Goal: Task Accomplishment & Management: Manage account settings

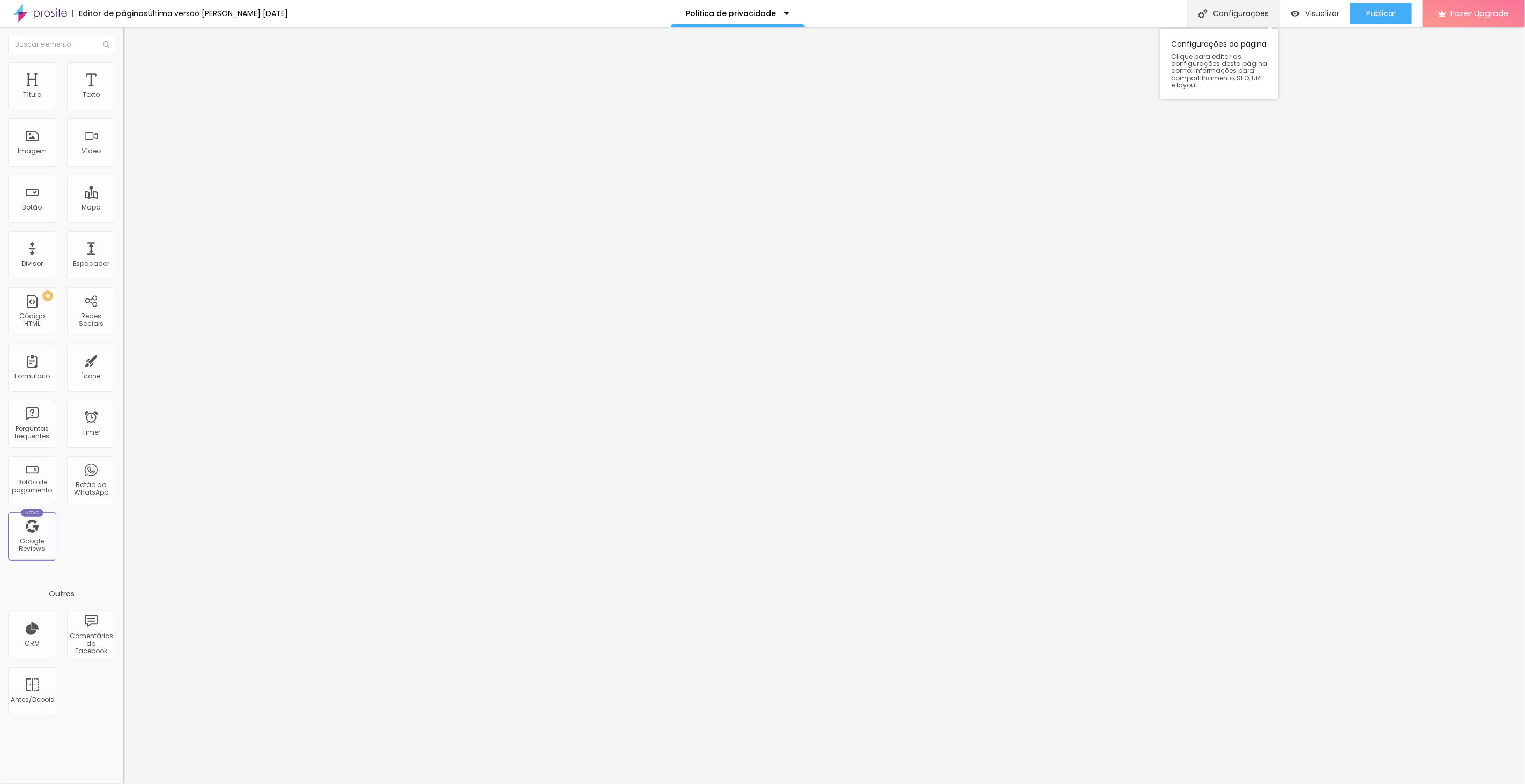
click at [1240, 12] on div "Configurações" at bounding box center [1233, 13] width 92 height 27
drag, startPoint x: 822, startPoint y: 374, endPoint x: 721, endPoint y: 283, distance: 135.9
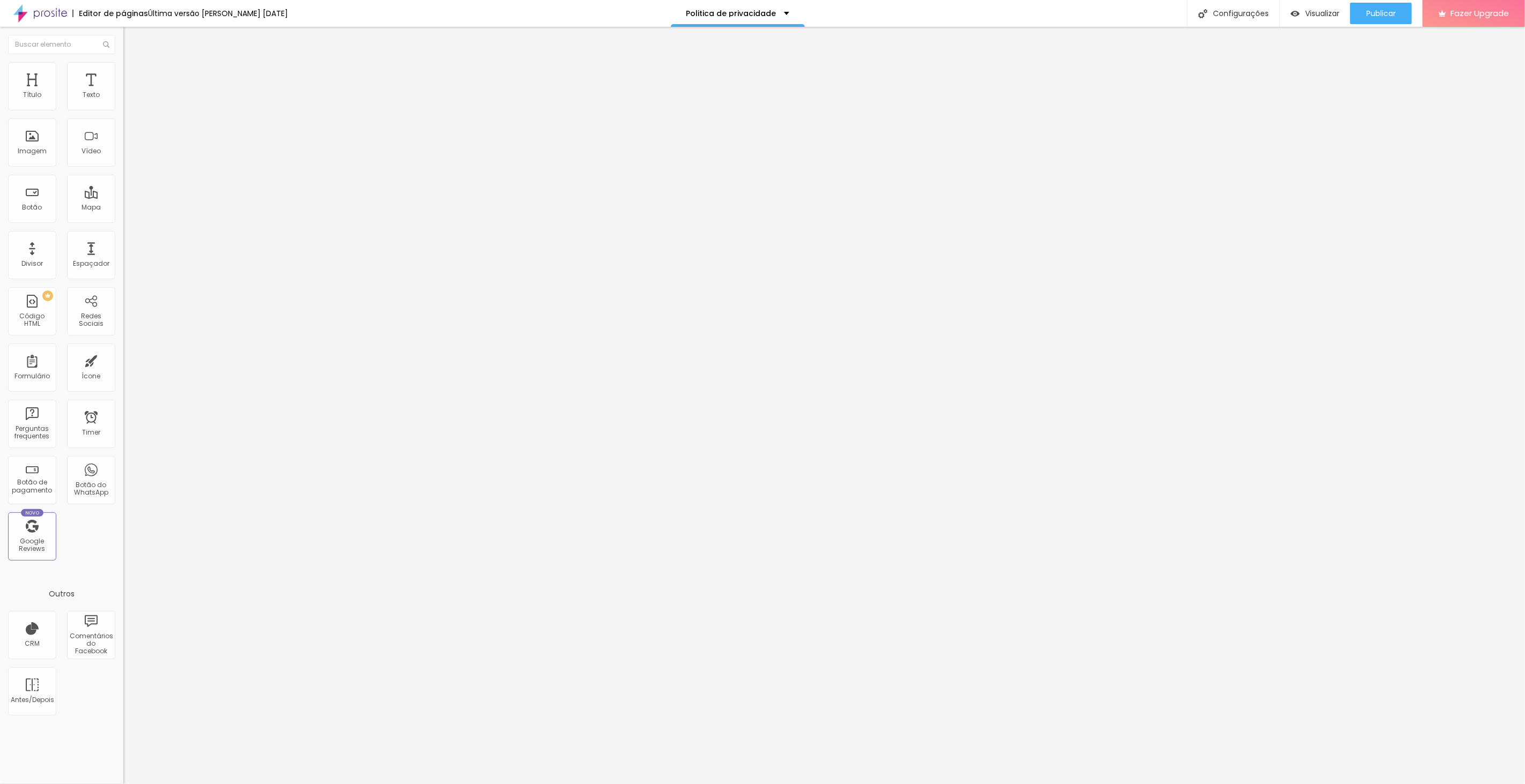
drag, startPoint x: 794, startPoint y: 205, endPoint x: 931, endPoint y: 212, distance: 137.2
click at [931, 783] on div "Configurações da página" at bounding box center [762, 792] width 1525 height 16
click at [955, 783] on div at bounding box center [762, 795] width 1525 height 9
click at [1247, 9] on div "Configurações" at bounding box center [1233, 13] width 92 height 27
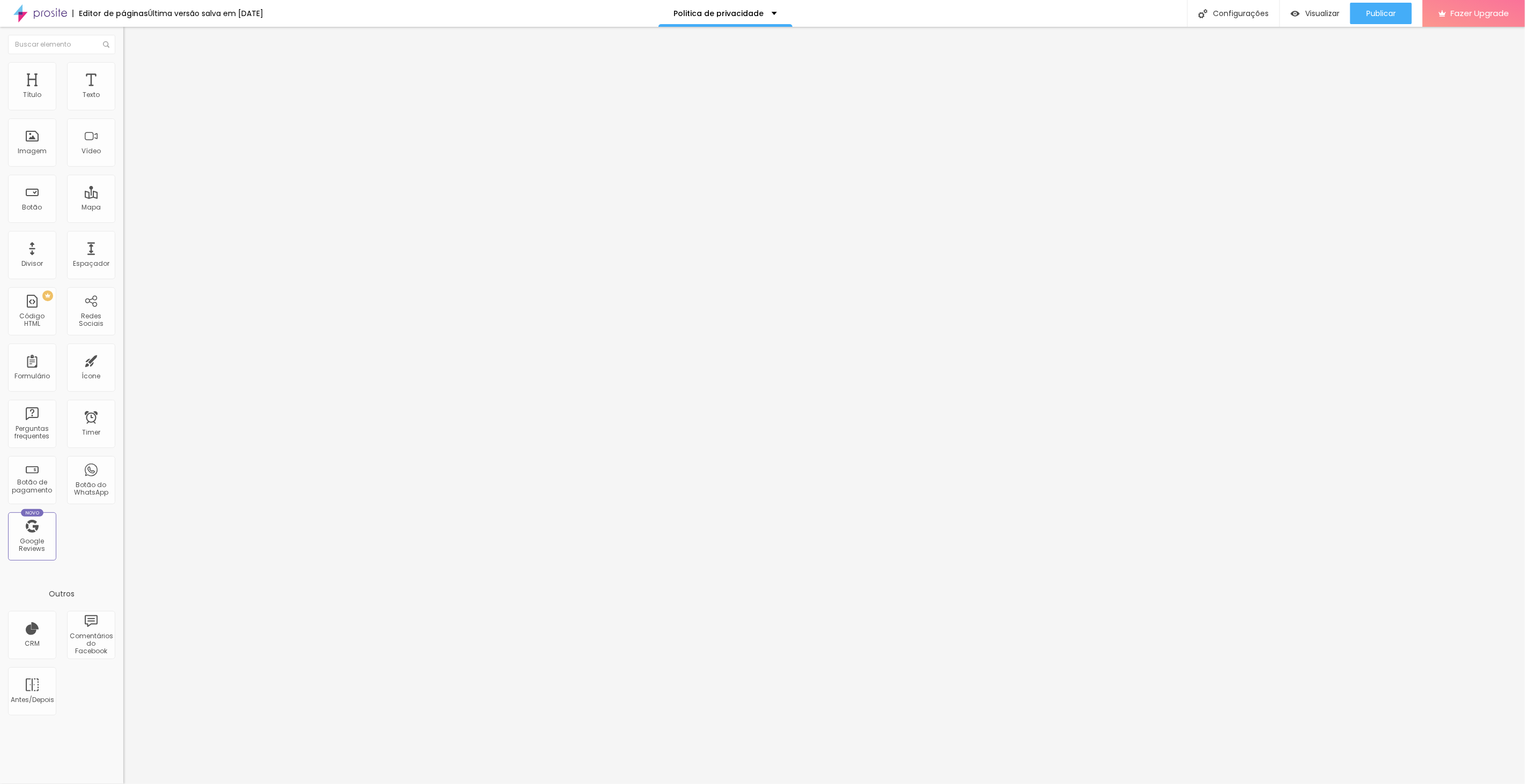
drag, startPoint x: 851, startPoint y: 370, endPoint x: 585, endPoint y: 280, distance: 280.8
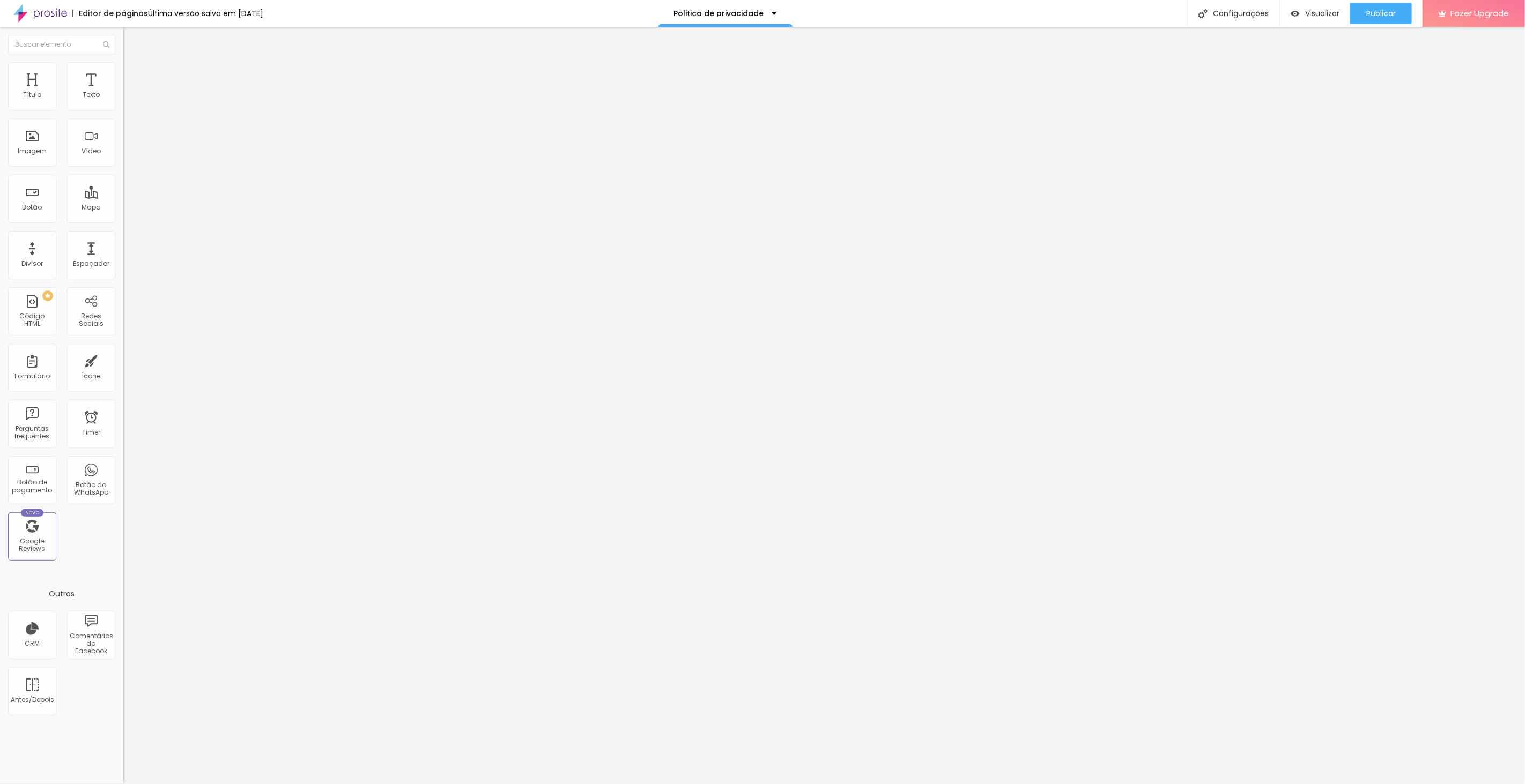
click at [957, 783] on div at bounding box center [762, 795] width 1525 height 9
click at [1381, 7] on div "Publicar" at bounding box center [1381, 14] width 30 height 21
click at [1245, 8] on div "Configurações" at bounding box center [1233, 13] width 92 height 27
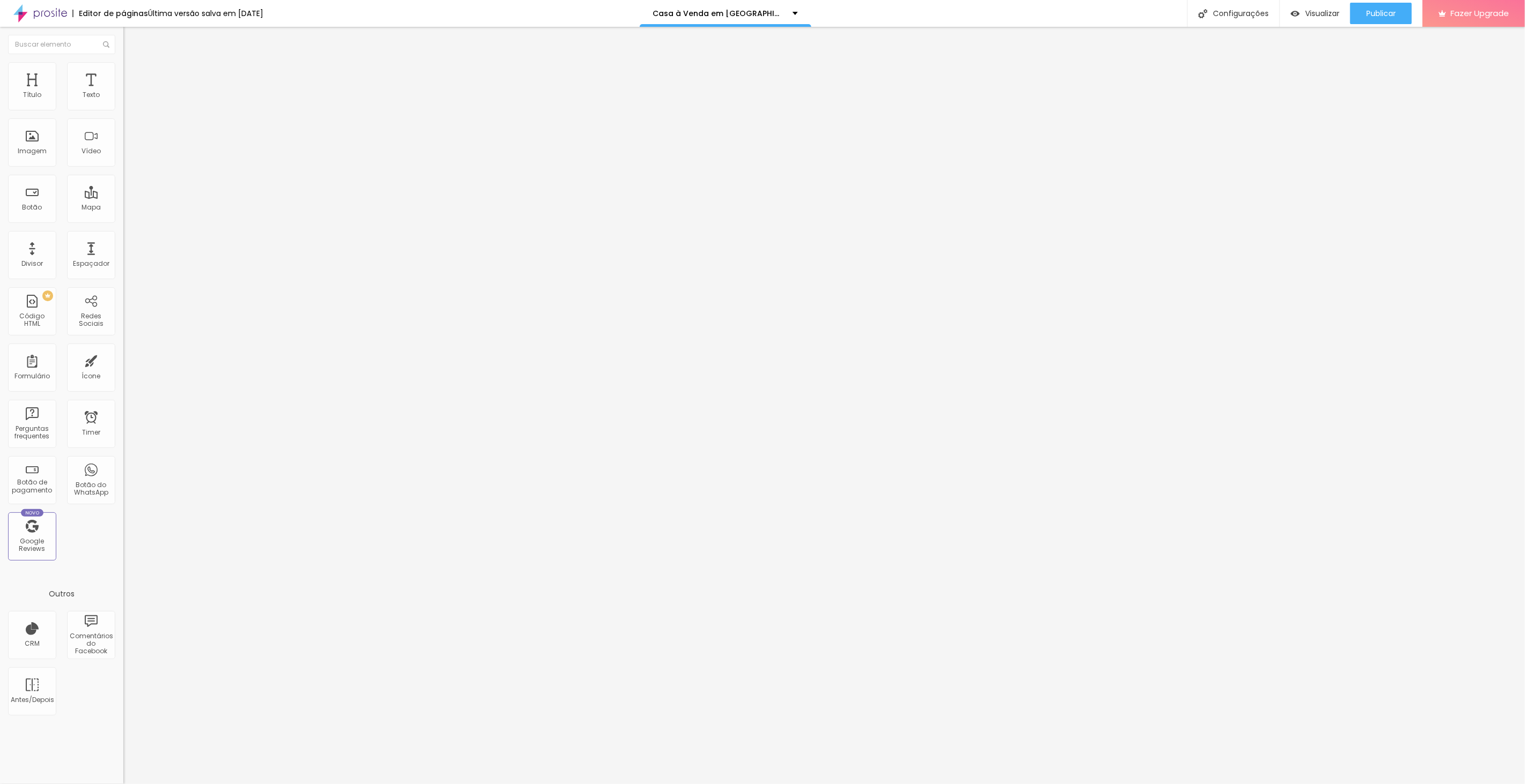
drag, startPoint x: 732, startPoint y: 375, endPoint x: 524, endPoint y: 278, distance: 229.5
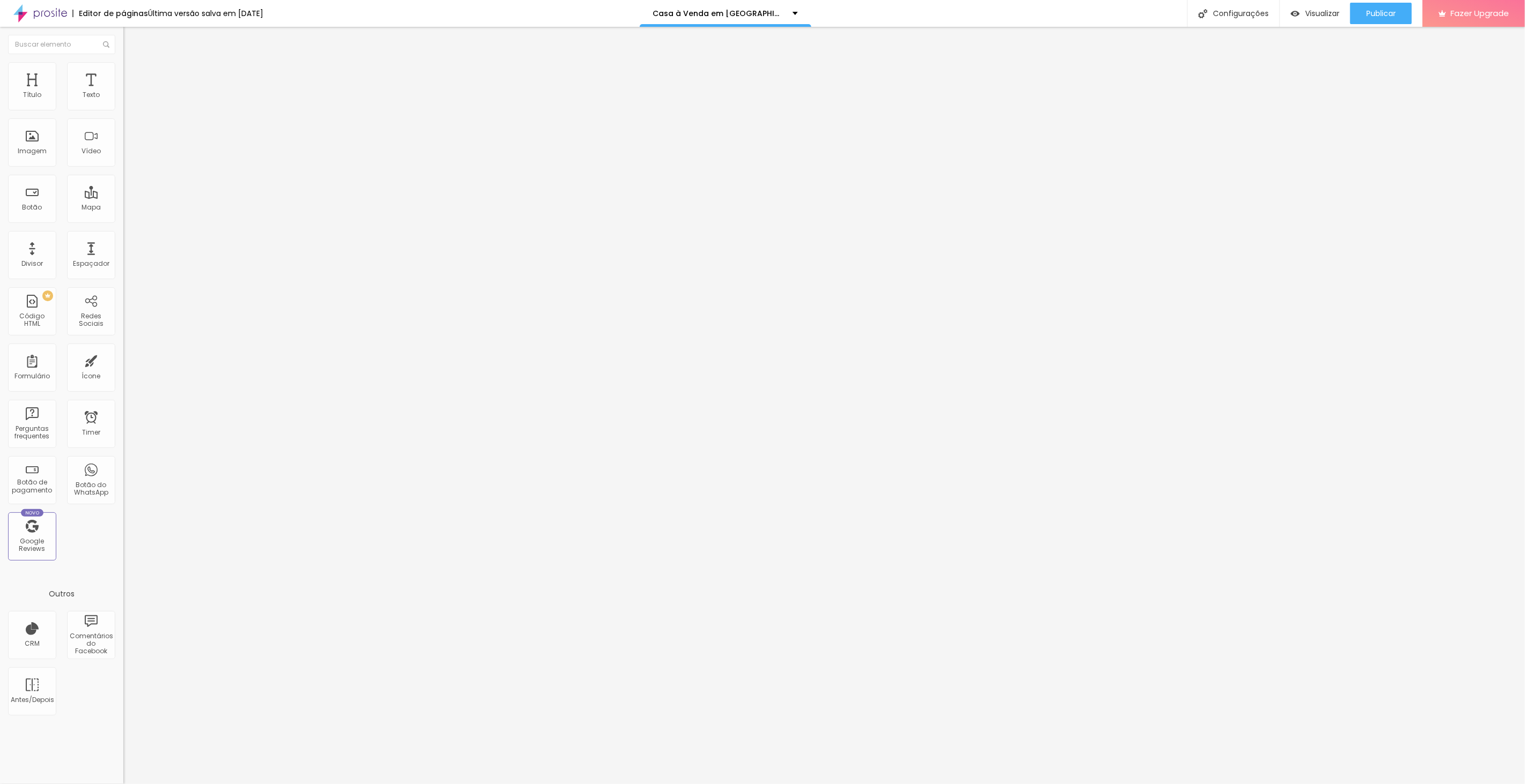
click at [955, 783] on div at bounding box center [762, 795] width 1525 height 9
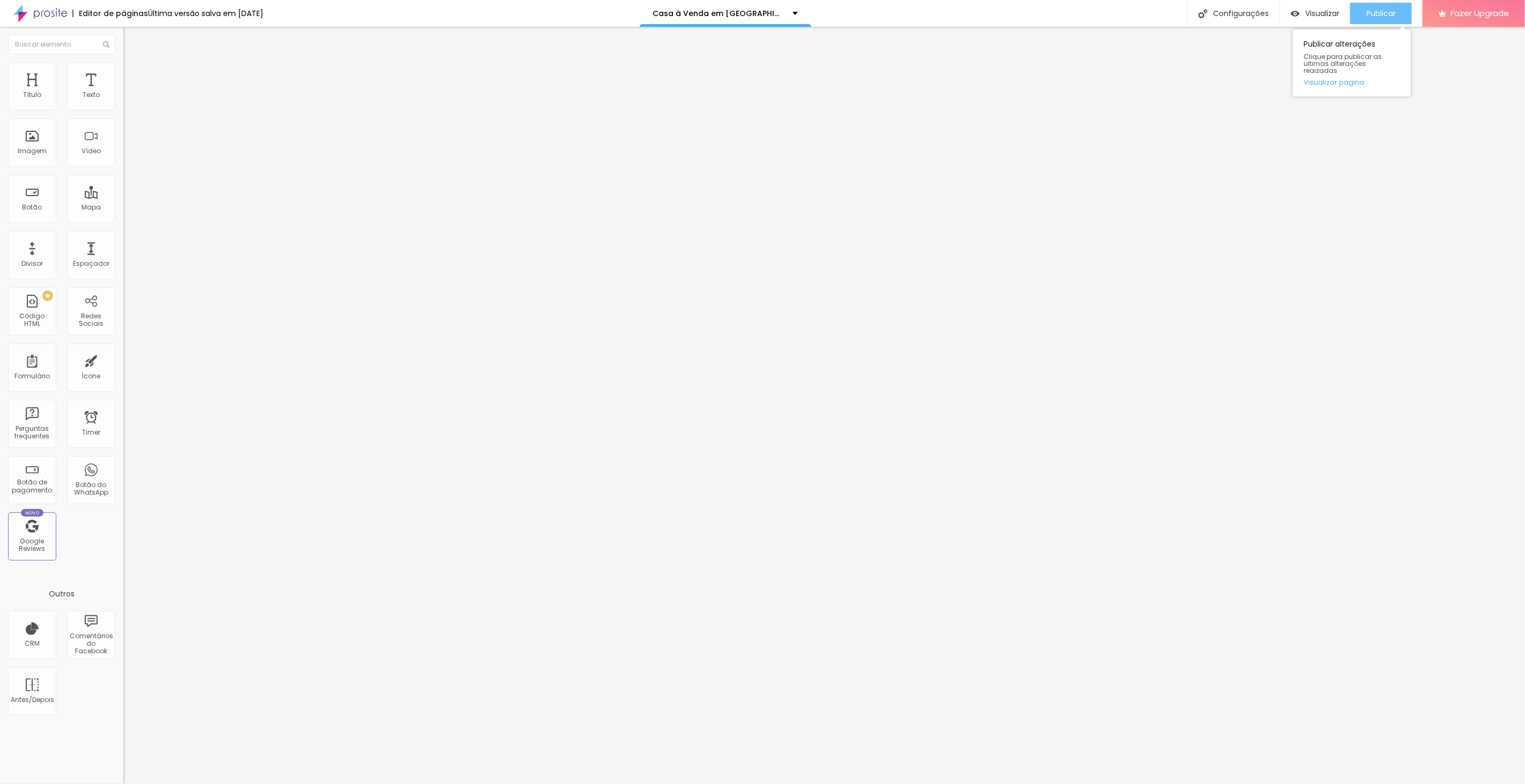
click at [1369, 9] on span "Publicar" at bounding box center [1381, 13] width 30 height 8
click at [1237, 12] on div "Configurações" at bounding box center [1233, 13] width 92 height 27
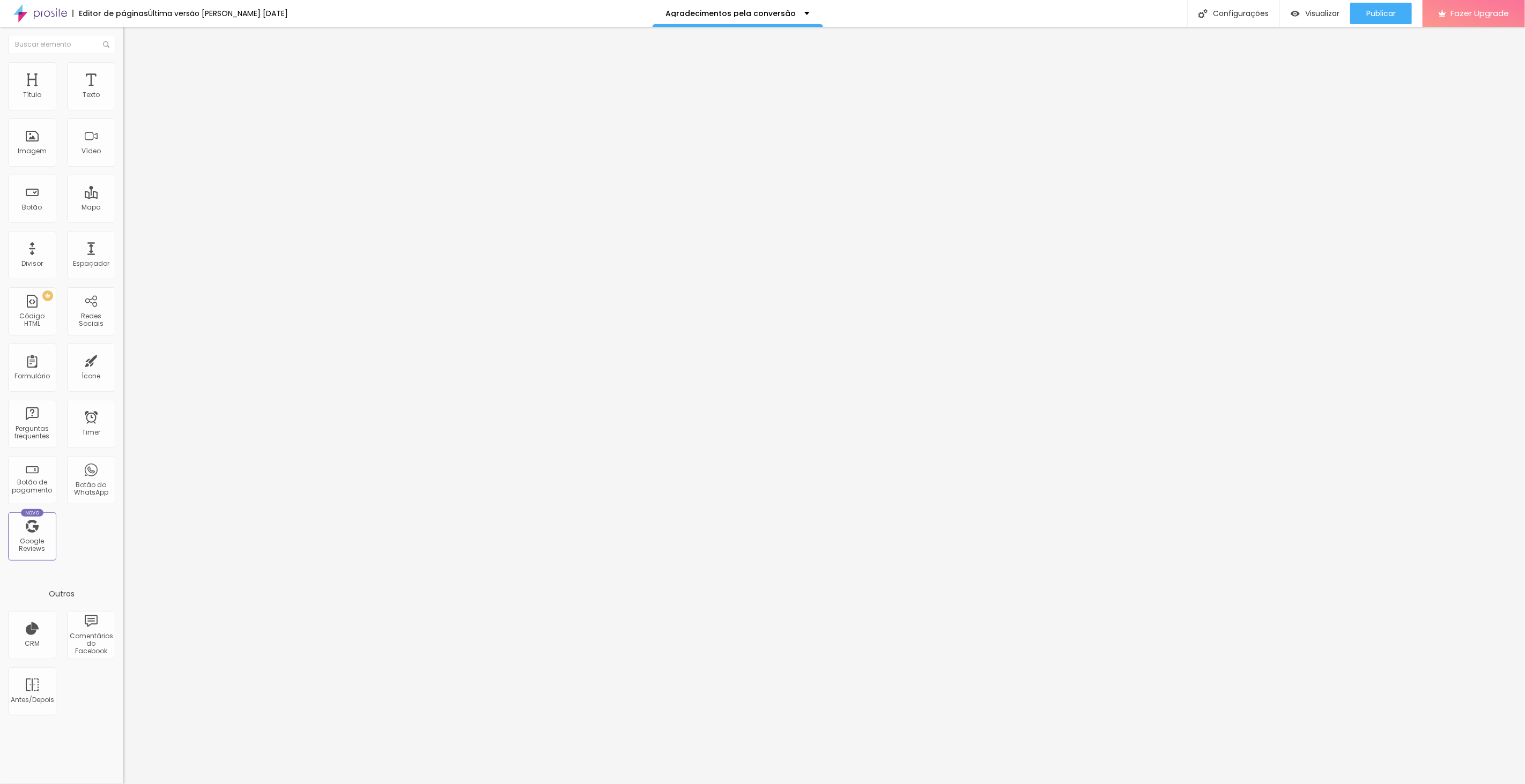
drag, startPoint x: 833, startPoint y: 377, endPoint x: 588, endPoint y: 292, distance: 259.3
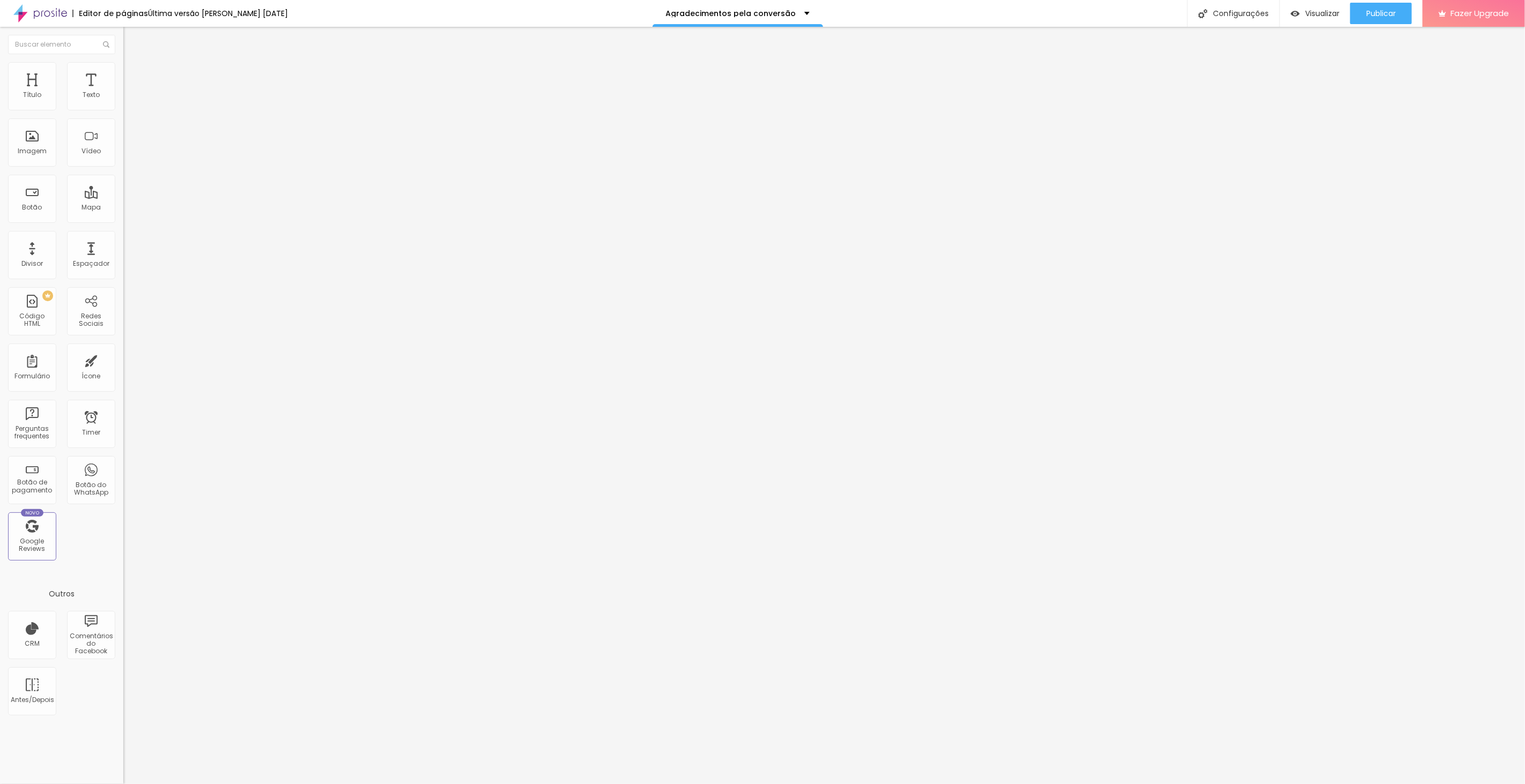
click at [957, 783] on div at bounding box center [762, 795] width 1525 height 9
click at [1369, 11] on span "Publicar" at bounding box center [1381, 13] width 30 height 8
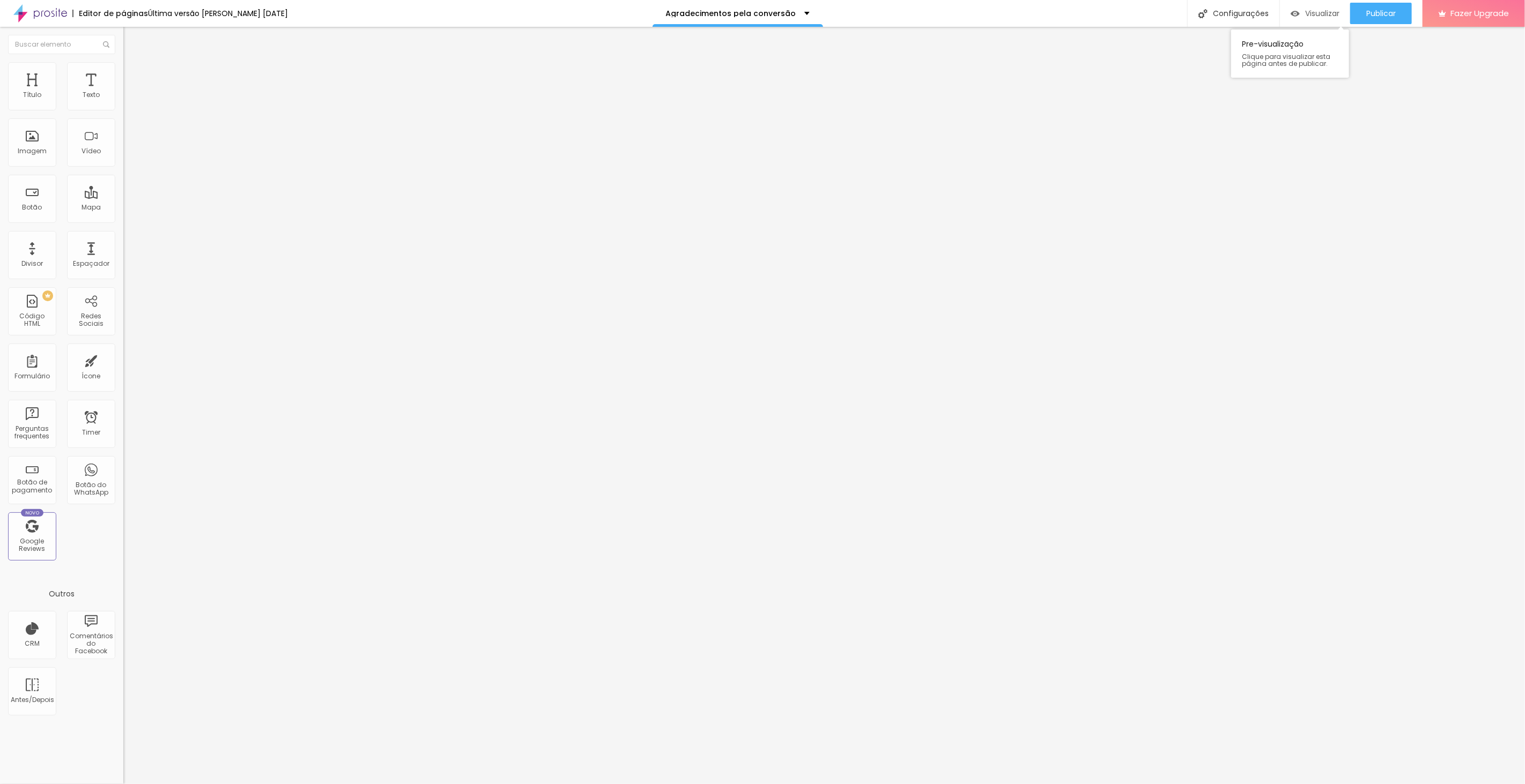
click at [1321, 14] on span "Visualizar" at bounding box center [1323, 13] width 34 height 8
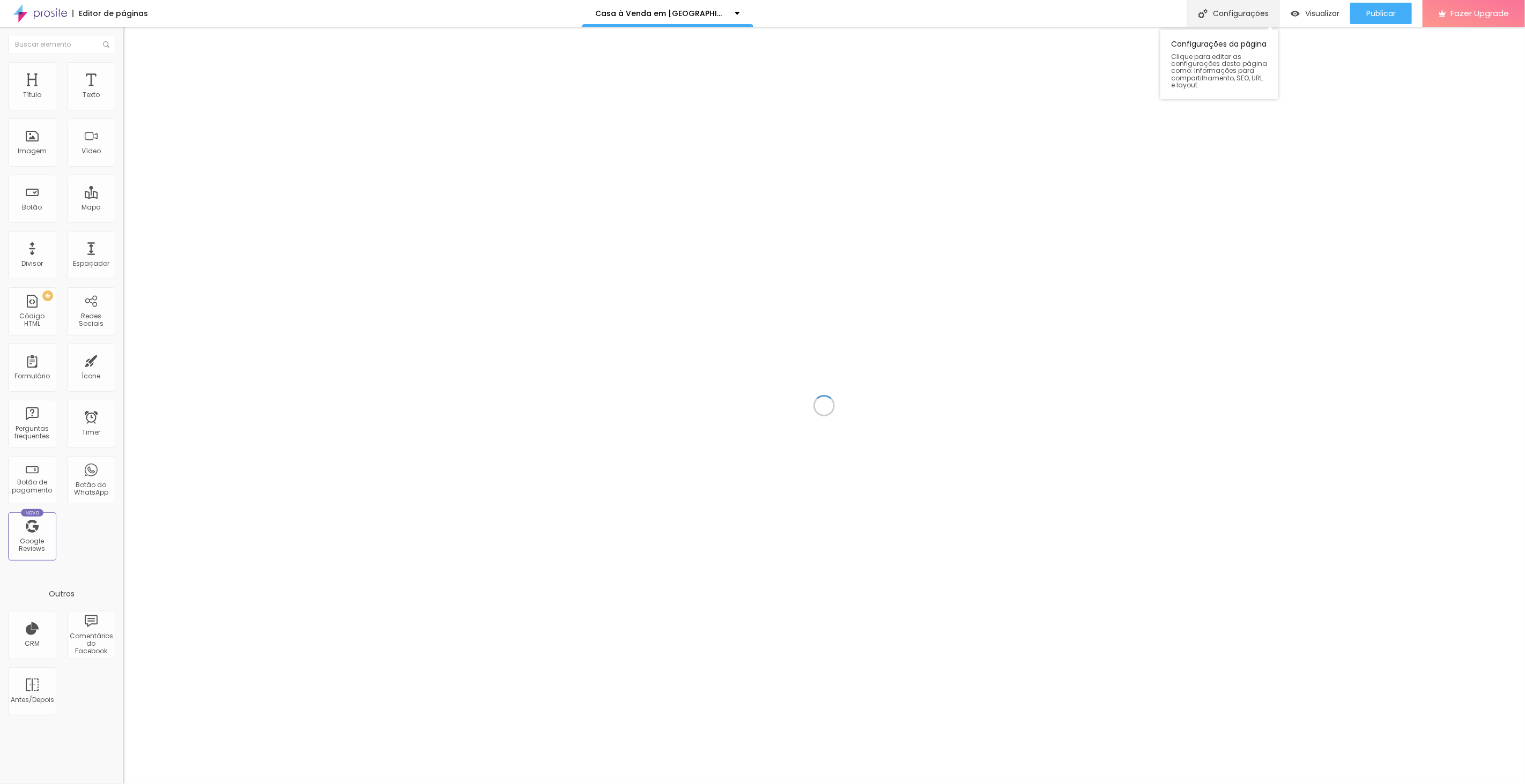
click at [1229, 13] on div "Configurações" at bounding box center [1233, 13] width 92 height 27
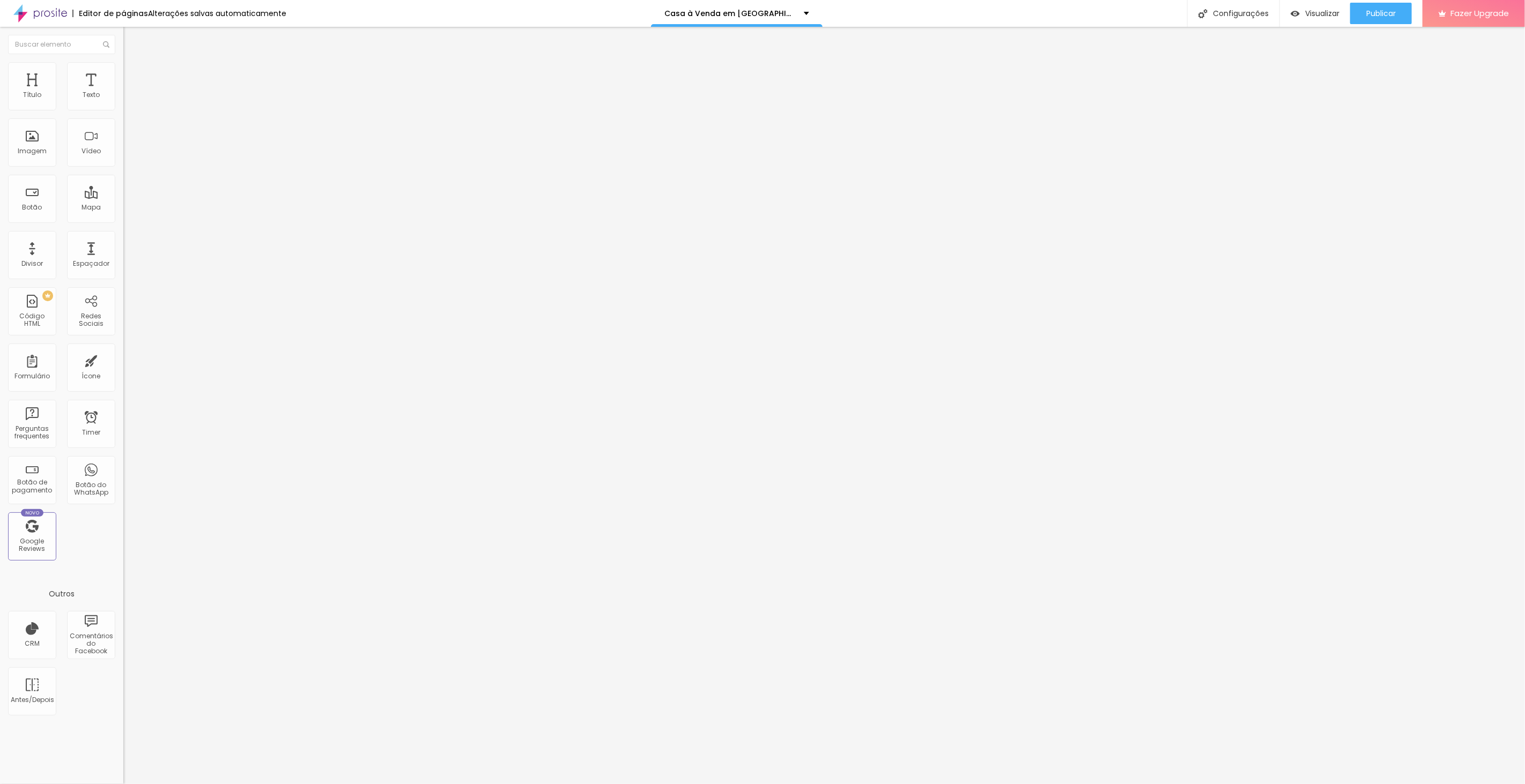
click at [962, 783] on div at bounding box center [762, 795] width 1525 height 9
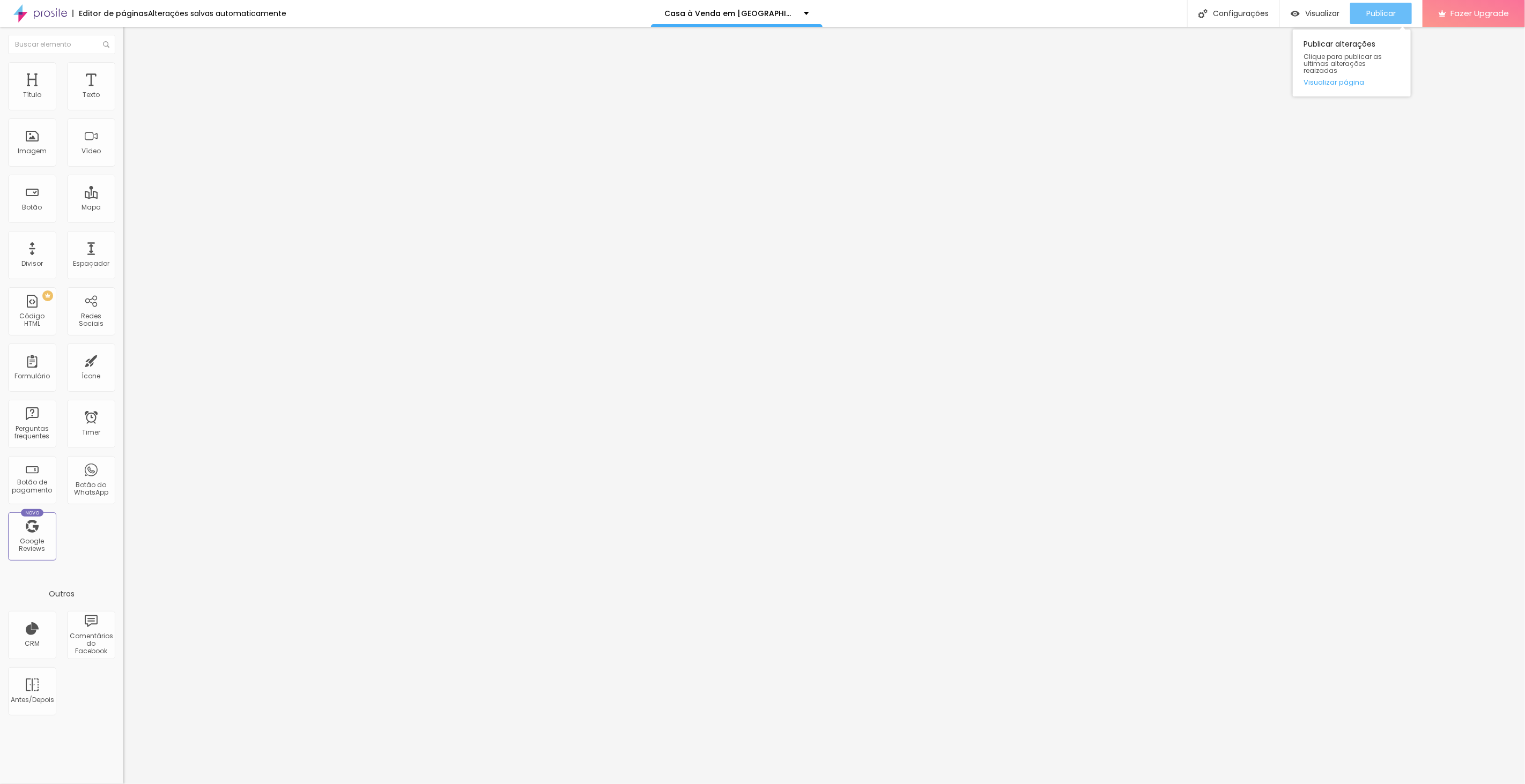
click at [1382, 5] on div "Publicar" at bounding box center [1381, 14] width 30 height 21
click at [1255, 13] on div "Configurações" at bounding box center [1233, 13] width 92 height 27
click at [960, 783] on div at bounding box center [762, 795] width 1525 height 9
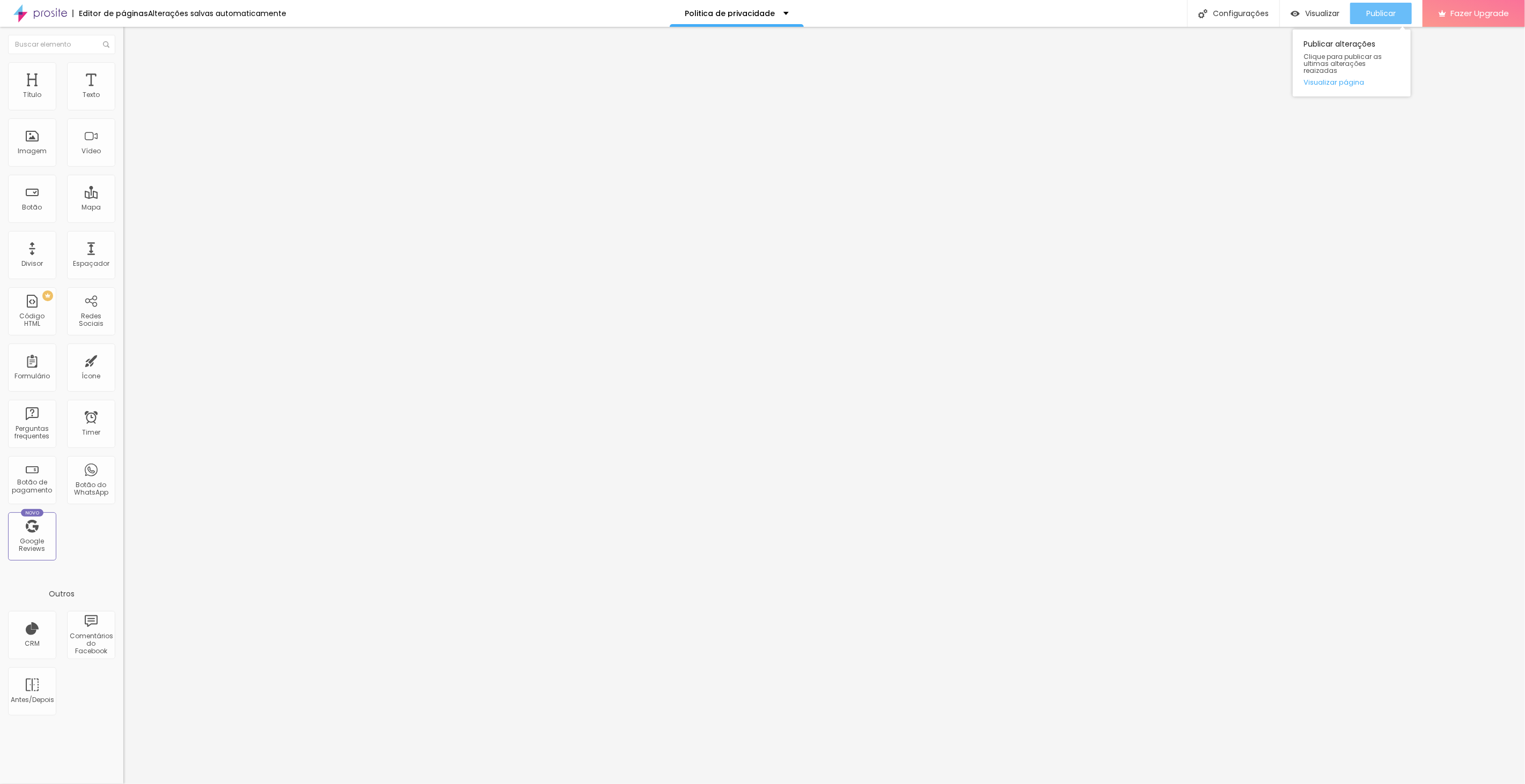
click at [1363, 11] on button "Publicar" at bounding box center [1381, 14] width 62 height 21
